Goal: Obtain resource: Download file/media

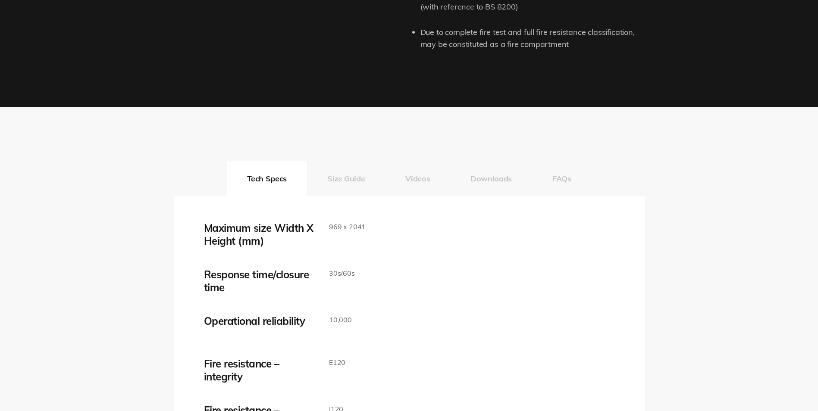
scroll to position [1423, 0]
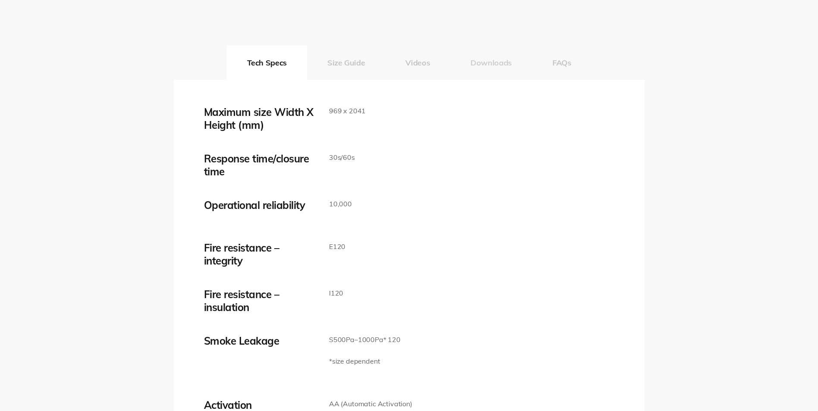
click at [485, 59] on button "Downloads" at bounding box center [491, 62] width 82 height 34
click at [482, 64] on button "Downloads" at bounding box center [491, 62] width 82 height 34
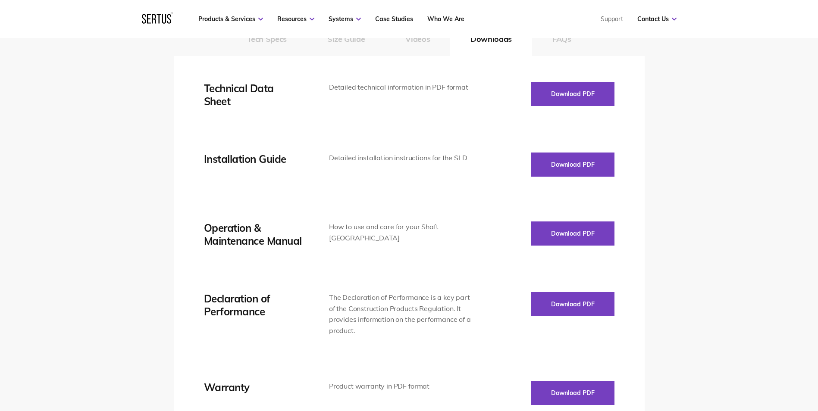
scroll to position [1466, 0]
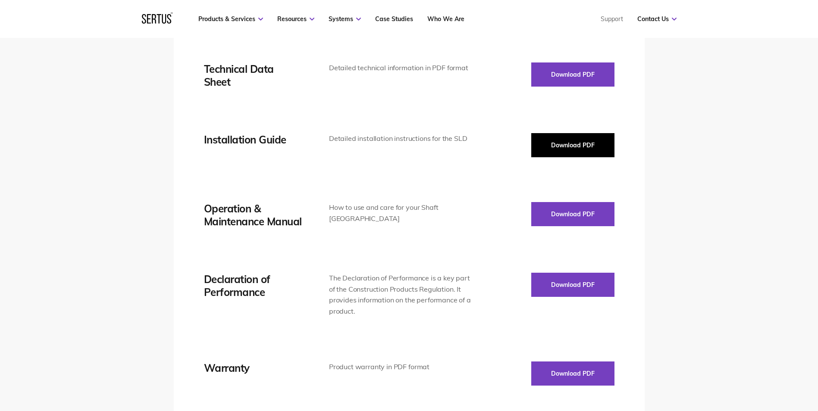
click at [564, 141] on button "Download PDF" at bounding box center [572, 145] width 83 height 24
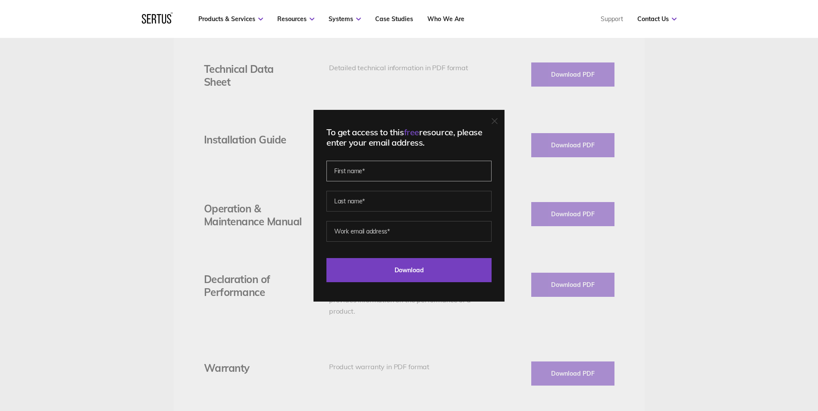
click at [378, 177] on input "text" at bounding box center [408, 171] width 165 height 21
type input "[PERSON_NAME]"
type input "[PERSON_NAME][EMAIL_ADDRESS][PERSON_NAME][PERSON_NAME][DOMAIN_NAME]"
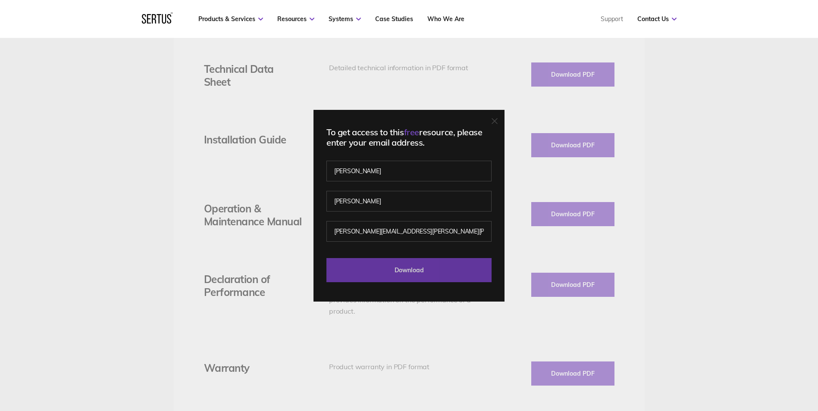
click at [428, 274] on input "Download" at bounding box center [408, 270] width 165 height 24
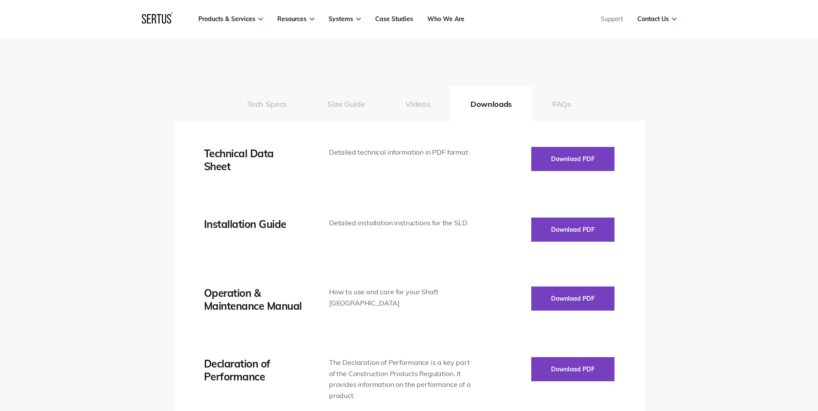
scroll to position [1380, 0]
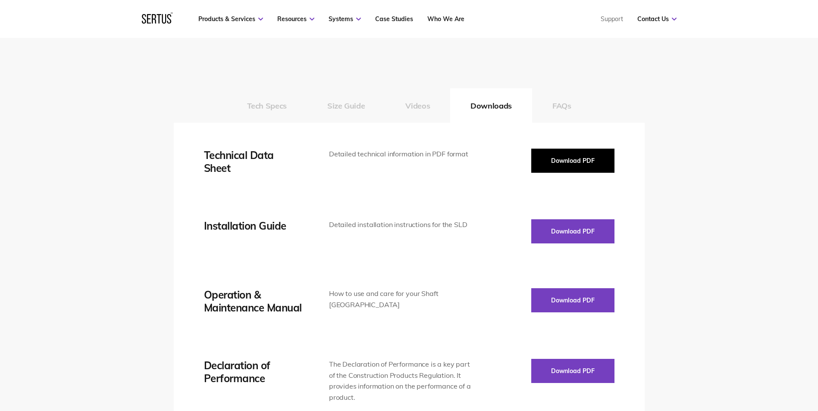
click at [579, 158] on button "Download PDF" at bounding box center [572, 161] width 83 height 24
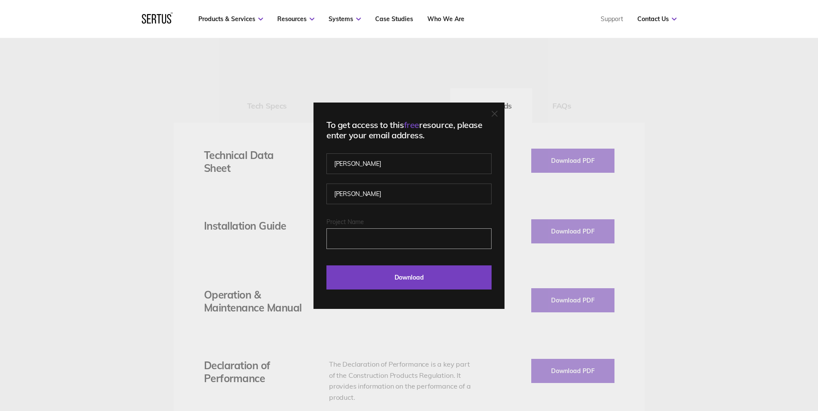
click at [378, 244] on input "Project Name" at bounding box center [408, 239] width 165 height 21
type input "frankham"
click at [418, 285] on input "Download" at bounding box center [408, 278] width 165 height 24
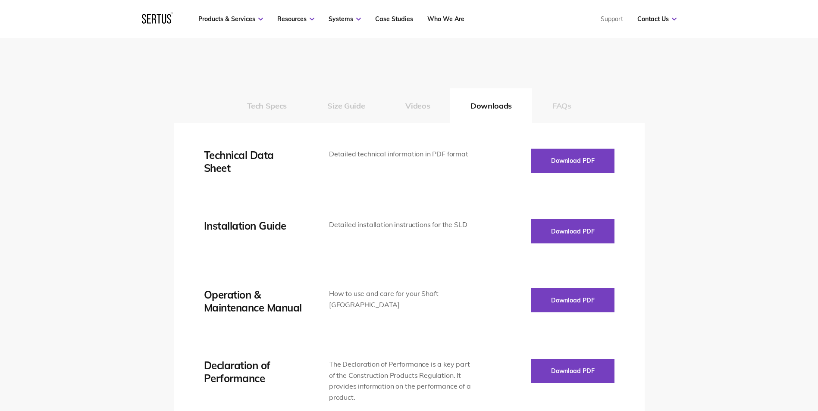
click at [558, 110] on button "FAQs" at bounding box center [562, 105] width 60 height 34
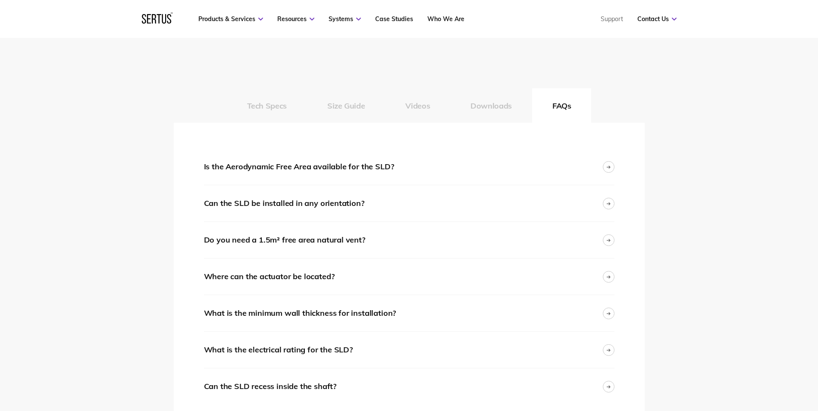
scroll to position [1423, 0]
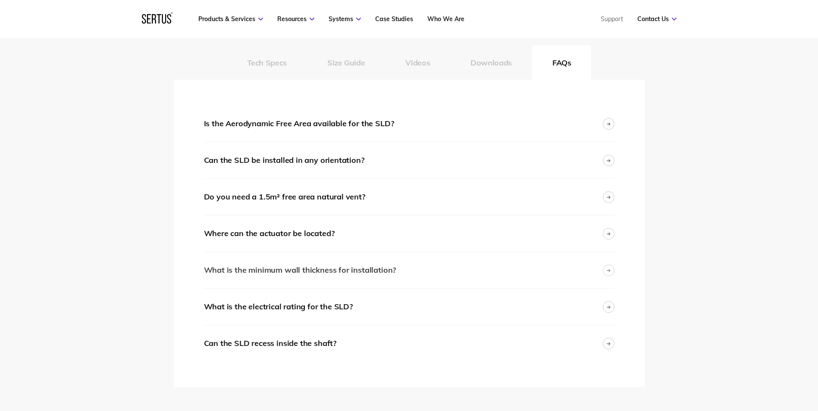
click at [335, 271] on div "What is the minimum wall thickness for installation?" at bounding box center [300, 270] width 192 height 13
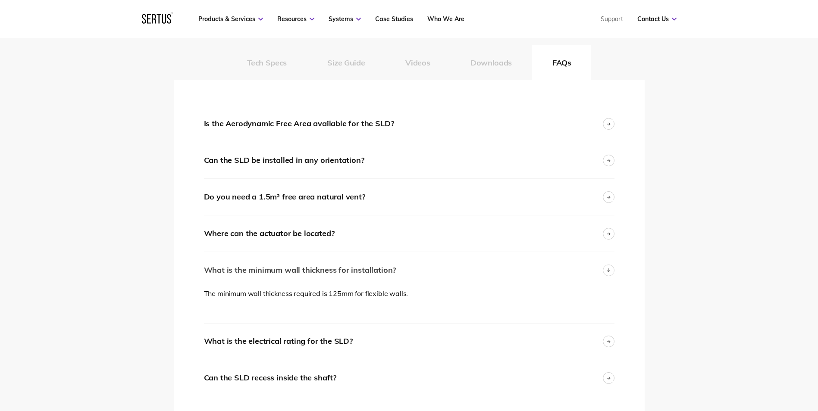
click at [335, 271] on div "What is the minimum wall thickness for installation?" at bounding box center [300, 270] width 192 height 13
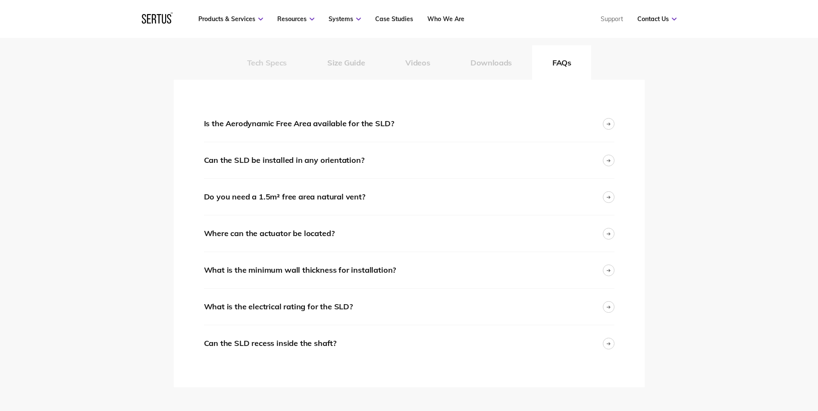
click at [266, 69] on button "Tech Specs" at bounding box center [267, 62] width 80 height 34
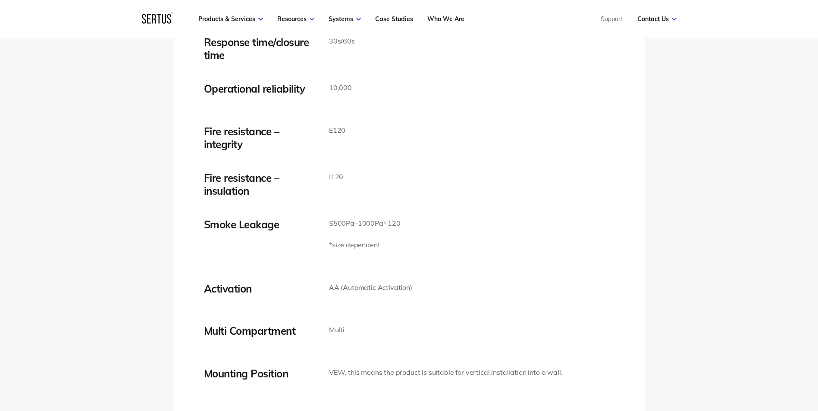
scroll to position [1509, 0]
